Goal: Use online tool/utility: Utilize a website feature to perform a specific function

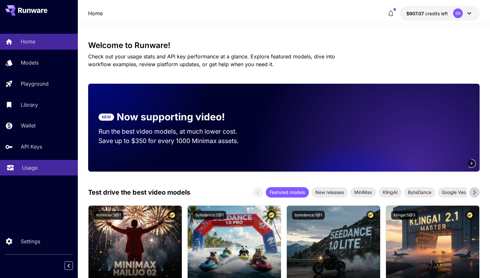
click at [41, 171] on div "Usage" at bounding box center [47, 168] width 51 height 8
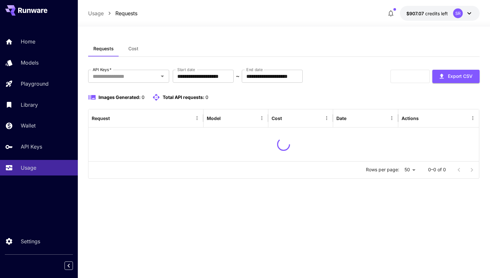
click at [130, 46] on span "Cost" at bounding box center [133, 49] width 10 height 6
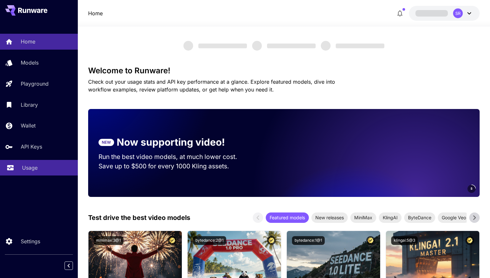
click at [31, 173] on link "Usage" at bounding box center [39, 168] width 78 height 16
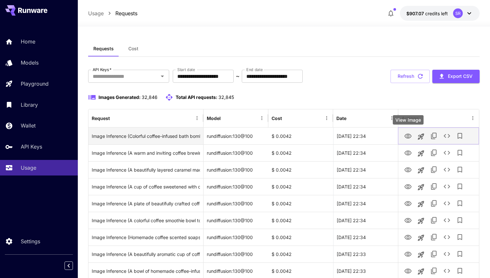
click at [406, 135] on icon "View Image" at bounding box center [408, 136] width 7 height 5
click at [446, 134] on icon "See details" at bounding box center [447, 136] width 8 height 8
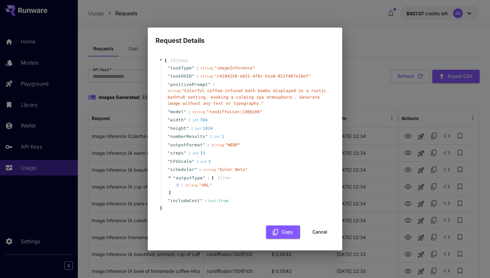
click at [314, 230] on button "Cancel" at bounding box center [319, 231] width 29 height 13
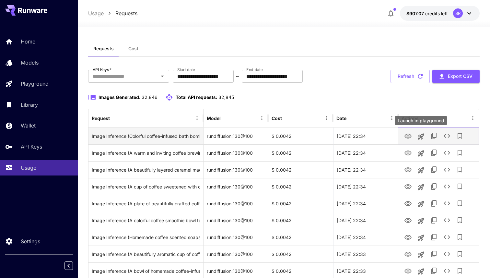
click at [420, 134] on icon "Launch in playground" at bounding box center [421, 137] width 8 height 8
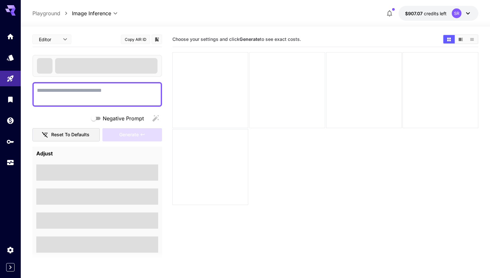
type textarea "**********"
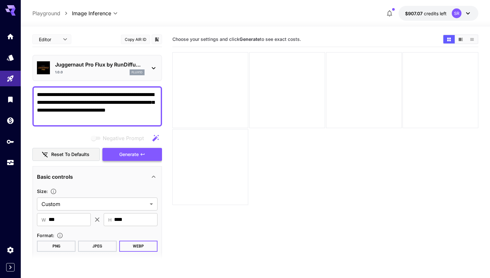
click at [127, 155] on span "Generate" at bounding box center [128, 154] width 19 height 8
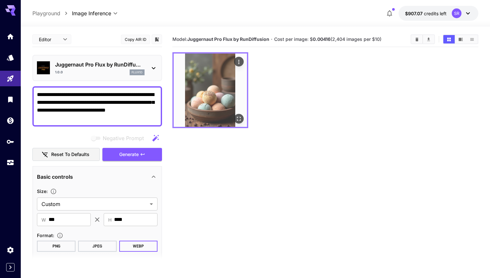
click at [198, 98] on img at bounding box center [210, 89] width 73 height 73
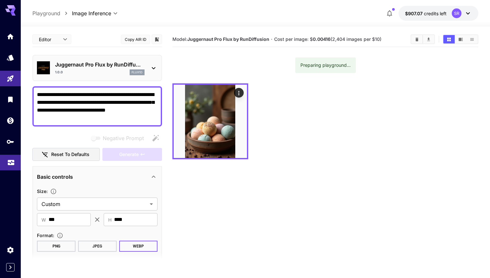
click at [16, 164] on link at bounding box center [10, 163] width 21 height 16
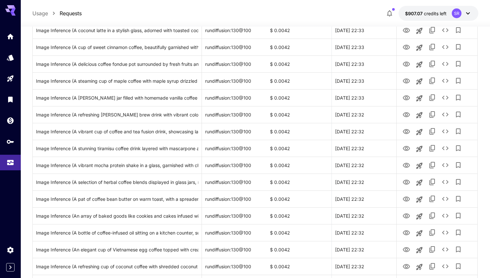
scroll to position [435, 0]
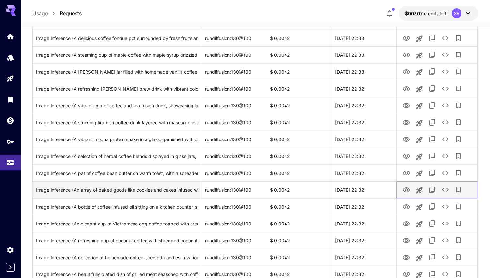
click at [408, 189] on icon "View Image" at bounding box center [407, 190] width 8 height 8
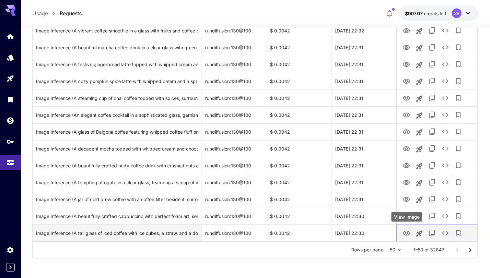
click at [405, 228] on button "View Image" at bounding box center [406, 232] width 13 height 13
click at [406, 229] on icon "View Image" at bounding box center [407, 233] width 8 height 8
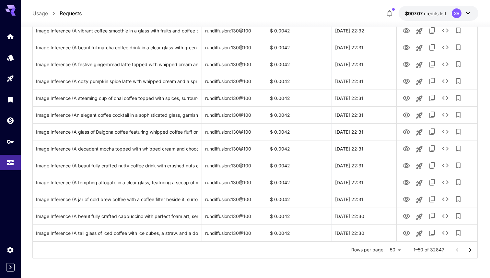
click at [470, 250] on icon "Go to next page" at bounding box center [470, 250] width 2 height 4
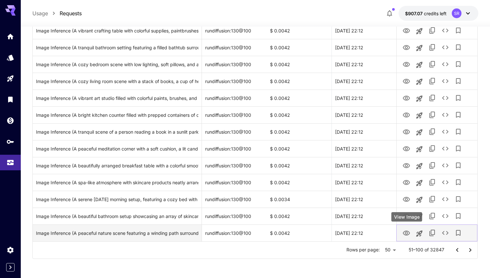
click at [408, 232] on icon "View Image" at bounding box center [406, 232] width 7 height 5
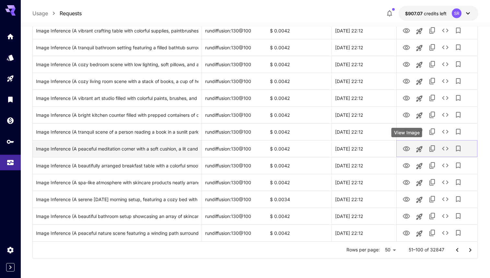
click at [407, 151] on icon "View Image" at bounding box center [407, 149] width 8 height 8
click at [418, 150] on icon "Launch in playground" at bounding box center [419, 149] width 6 height 6
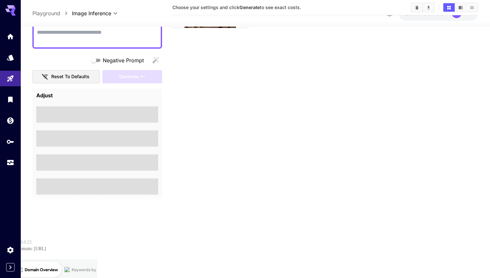
scroll to position [51, 0]
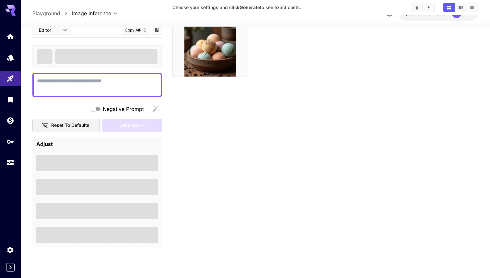
type textarea "**********"
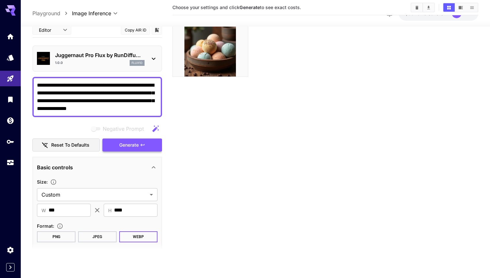
click at [148, 143] on button "Generate" at bounding box center [132, 144] width 60 height 13
